Goal: Information Seeking & Learning: Learn about a topic

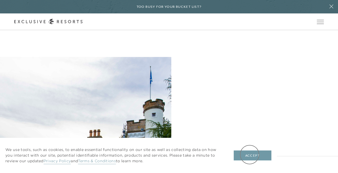
click at [249, 156] on button "Accept" at bounding box center [253, 156] width 38 height 10
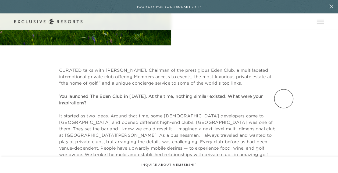
scroll to position [242, 0]
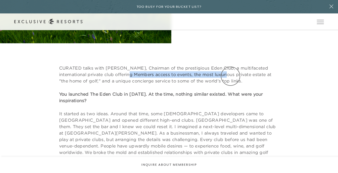
drag, startPoint x: 134, startPoint y: 75, endPoint x: 231, endPoint y: 76, distance: 96.6
click at [231, 76] on p "CURATED talks with [PERSON_NAME], Chairman of the prestigious Eden Club, a mult…" at bounding box center [169, 74] width 220 height 19
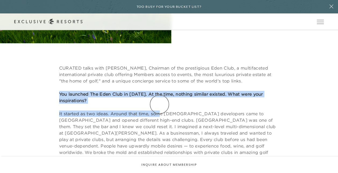
drag, startPoint x: 93, startPoint y: 98, endPoint x: 160, endPoint y: 104, distance: 67.2
click at [160, 104] on div "CURATED talks with [PERSON_NAME], Chairman of the prestigious Eden Club, a mult…" at bounding box center [169, 140] width 310 height 150
click at [160, 104] on div "CURATED talks with [PERSON_NAME], Chairman of the prestigious Eden Club, a mult…" at bounding box center [169, 140] width 220 height 150
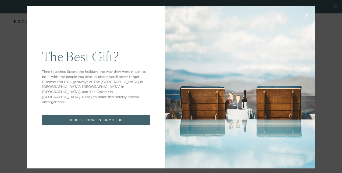
scroll to position [0, 0]
click at [331, 55] on div "The Best Gift? Time together. Spend the holidays the way they were meant to be …" at bounding box center [171, 86] width 342 height 173
click at [300, 18] on button at bounding box center [306, 14] width 13 height 13
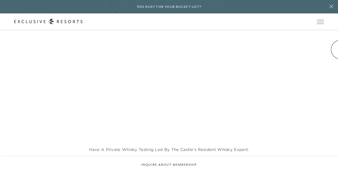
scroll to position [1125, 0]
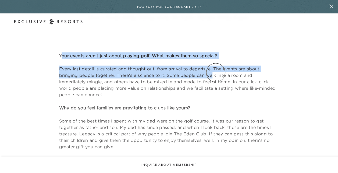
drag, startPoint x: 87, startPoint y: 51, endPoint x: 216, endPoint y: 73, distance: 131.6
click at [216, 73] on div "Your events aren't just about playing golf. What makes them so special? Every l…" at bounding box center [169, 101] width 220 height 98
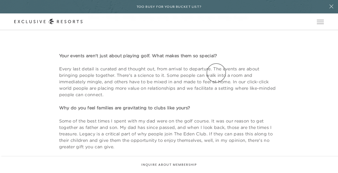
drag, startPoint x: 216, startPoint y: 73, endPoint x: 163, endPoint y: 87, distance: 55.1
click at [163, 87] on p "Every last detail is curated and thought out, from arrival to departure. The ev…" at bounding box center [169, 82] width 220 height 32
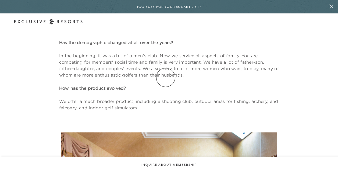
scroll to position [480, 0]
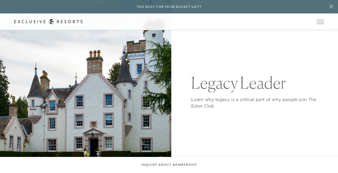
scroll to position [81, 0]
